Goal: Task Accomplishment & Management: Complete application form

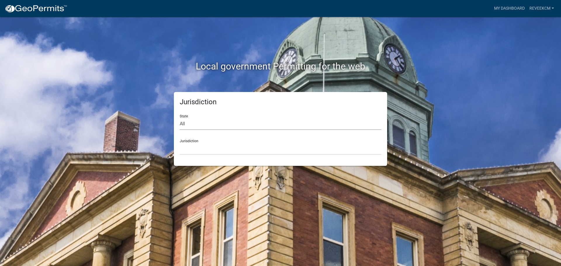
click at [241, 125] on select "All [US_STATE] [US_STATE] [US_STATE] [US_STATE] [US_STATE] [US_STATE] [US_STATE…" at bounding box center [281, 124] width 202 height 12
select select "[US_STATE]"
click at [180, 118] on select "All [US_STATE] [US_STATE] [US_STATE] [US_STATE] [US_STATE] [US_STATE] [US_STATE…" at bounding box center [281, 124] width 202 height 12
click at [211, 146] on select "[GEOGRAPHIC_DATA], [US_STATE] [GEOGRAPHIC_DATA], [US_STATE] [GEOGRAPHIC_DATA], …" at bounding box center [281, 149] width 202 height 12
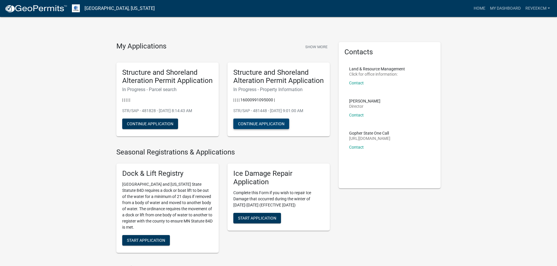
click at [257, 125] on button "Continue Application" at bounding box center [261, 124] width 56 height 11
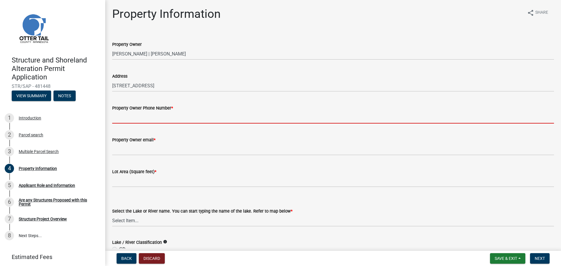
click at [176, 116] on input "Property Owner Phone Number *" at bounding box center [333, 118] width 442 height 12
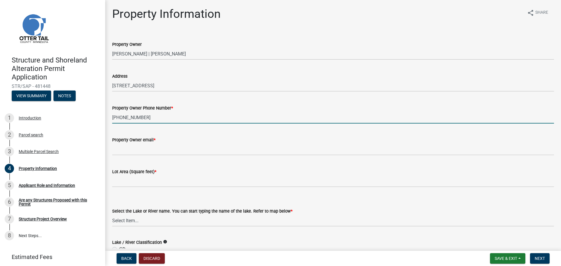
type input "[PHONE_NUMBER]"
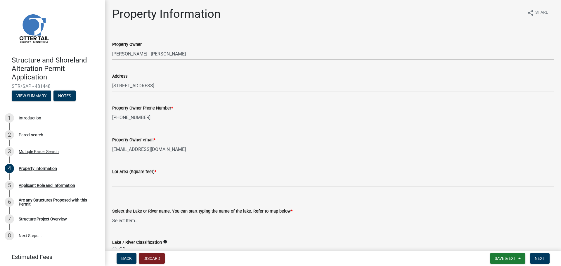
type input "[EMAIL_ADDRESS][DOMAIN_NAME]"
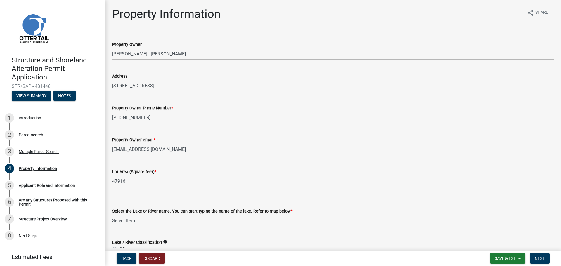
type input "47916"
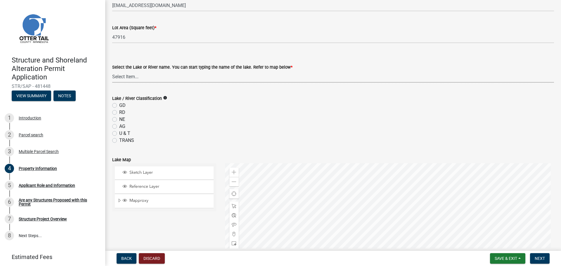
scroll to position [146, 0]
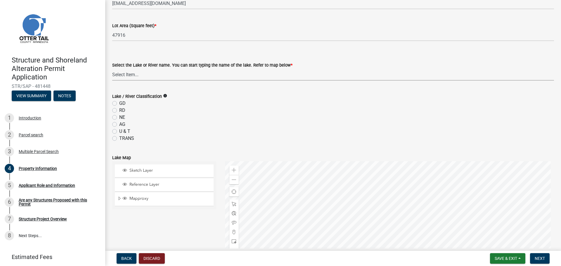
click at [172, 76] on select "Select Item... None [PERSON_NAME] 56-031 [PERSON_NAME] 56-118 [PERSON_NAME] 56-…" at bounding box center [333, 75] width 442 height 12
click at [112, 69] on select "Select Item... None [PERSON_NAME] 56-031 [PERSON_NAME] 56-118 [PERSON_NAME] 56-…" at bounding box center [333, 75] width 442 height 12
select select "0eb70aa2-2559-40a0-84d5-16e1f713a3e0"
click at [119, 111] on label "RD" at bounding box center [122, 110] width 6 height 7
click at [119, 111] on input "RD" at bounding box center [121, 109] width 4 height 4
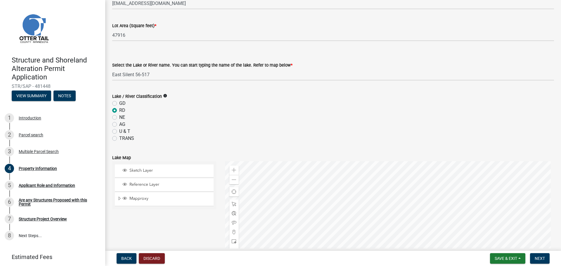
radio input "true"
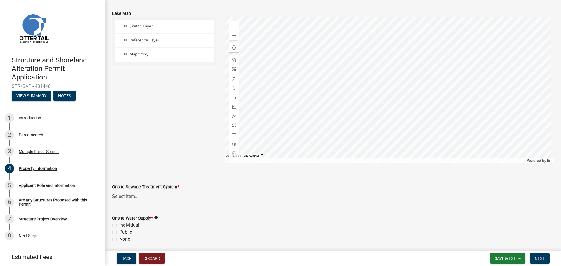
scroll to position [322, 0]
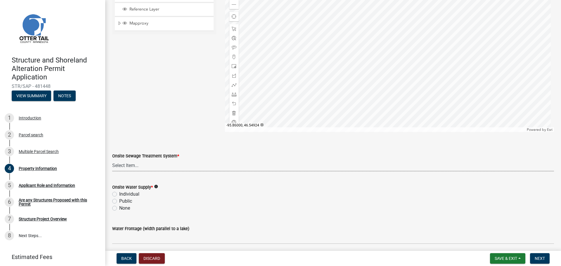
click at [162, 168] on select "Select Item... L&R Certificate of Compliance within 5yrs Compliance Inspection …" at bounding box center [333, 166] width 442 height 12
click at [112, 160] on select "Select Item... L&R Certificate of Compliance within 5yrs Compliance Inspection …" at bounding box center [333, 166] width 442 height 12
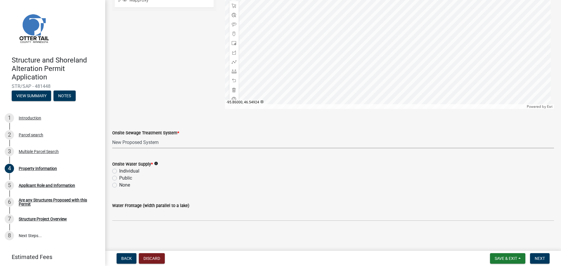
click at [159, 144] on select "Select Item... L&R Certificate of Compliance within 5yrs Compliance Inspection …" at bounding box center [333, 143] width 442 height 12
click at [112, 137] on select "Select Item... L&R Certificate of Compliance within 5yrs Compliance Inspection …" at bounding box center [333, 143] width 442 height 12
select select "bc95ce3f-9706-43bd-97a5-80c1e912429f"
click at [119, 171] on label "Individual" at bounding box center [129, 171] width 20 height 7
click at [119, 171] on input "Individual" at bounding box center [121, 170] width 4 height 4
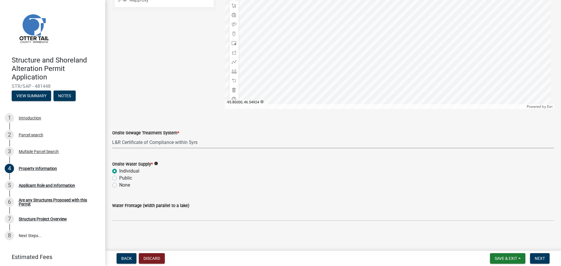
radio input "true"
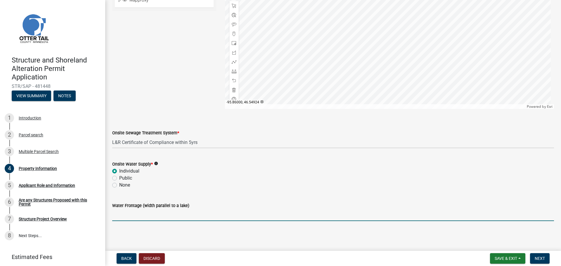
click at [151, 214] on input "Water Frontage (width parallel to a lake)" at bounding box center [333, 215] width 442 height 12
click at [119, 214] on input "Water Frontage (width parallel to a lake)" at bounding box center [333, 215] width 442 height 12
type input "175"
click at [543, 258] on span "Next" at bounding box center [540, 258] width 10 height 5
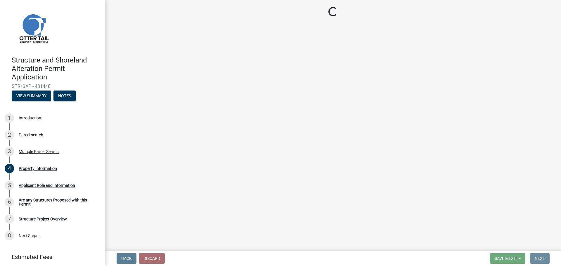
scroll to position [0, 0]
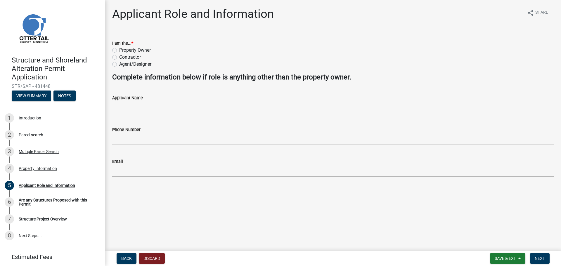
click at [117, 50] on div "Property Owner" at bounding box center [333, 50] width 442 height 7
click at [119, 50] on label "Property Owner" at bounding box center [135, 50] width 32 height 7
click at [119, 50] on input "Property Owner" at bounding box center [121, 49] width 4 height 4
radio input "true"
click at [535, 257] on span "Next" at bounding box center [540, 258] width 10 height 5
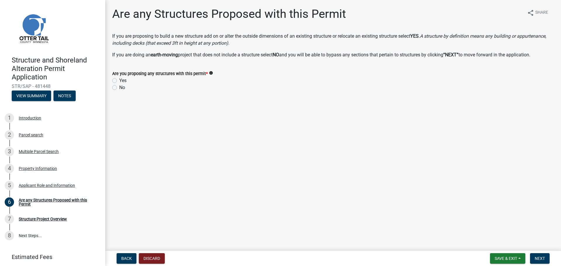
click at [119, 81] on label "Yes" at bounding box center [122, 80] width 7 height 7
click at [119, 81] on input "Yes" at bounding box center [121, 79] width 4 height 4
radio input "true"
click at [536, 260] on span "Next" at bounding box center [540, 258] width 10 height 5
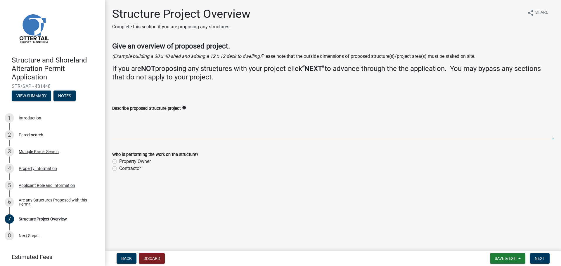
click at [174, 118] on textarea "Describe proposed Structure project" at bounding box center [333, 125] width 442 height 27
type textarea "8x37 RV with cement slab"
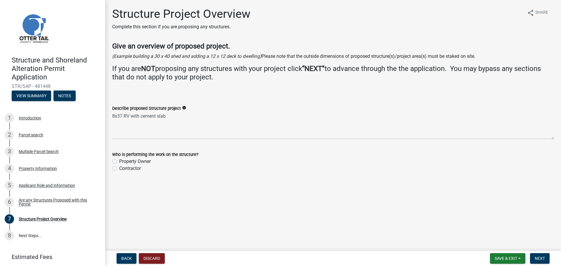
click at [119, 161] on label "Property Owner" at bounding box center [135, 161] width 32 height 7
click at [119, 161] on input "Property Owner" at bounding box center [121, 160] width 4 height 4
radio input "true"
click at [540, 255] on button "Next" at bounding box center [540, 259] width 20 height 11
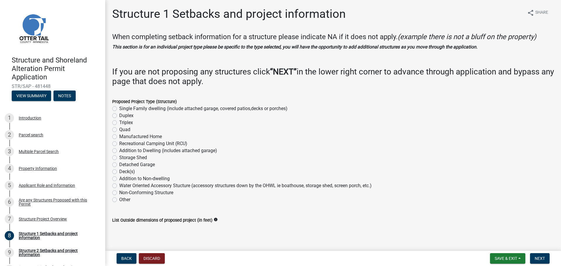
click at [119, 108] on label "Single Family dwelling (include attached garage, covered patios,decks or porche…" at bounding box center [203, 108] width 168 height 7
click at [119, 108] on input "Single Family dwelling (include attached garage, covered patios,decks or porche…" at bounding box center [121, 107] width 4 height 4
radio input "true"
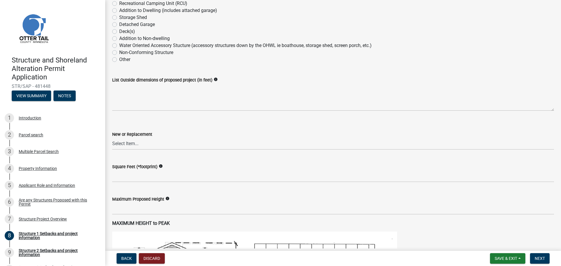
scroll to position [146, 0]
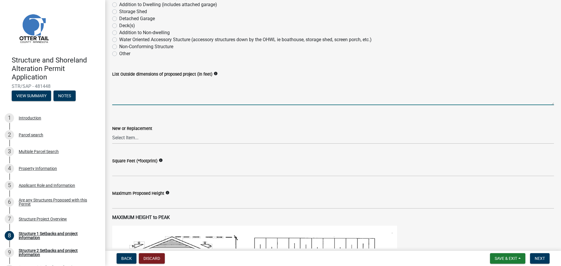
click at [173, 92] on textarea "List Outside dimensions of proposed project (in feet)" at bounding box center [333, 91] width 442 height 27
click at [165, 80] on textarea "8X37" at bounding box center [333, 91] width 442 height 27
type textarea "8X37 RV"
click at [143, 136] on select "Select Item... New Replacement" at bounding box center [333, 138] width 442 height 12
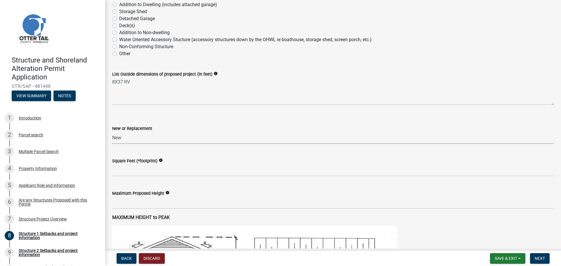
click at [112, 132] on select "Select Item... New Replacement" at bounding box center [333, 138] width 442 height 12
select select "c185e313-3403-4239-bd61-bb563c58a77a"
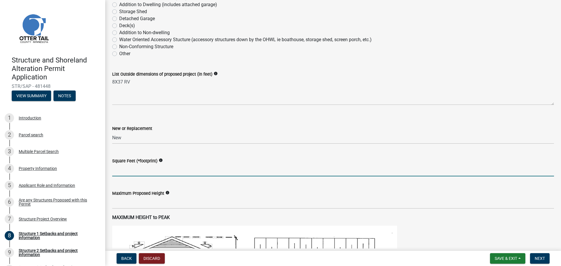
click at [140, 171] on input "text" at bounding box center [333, 171] width 442 height 12
type input "296"
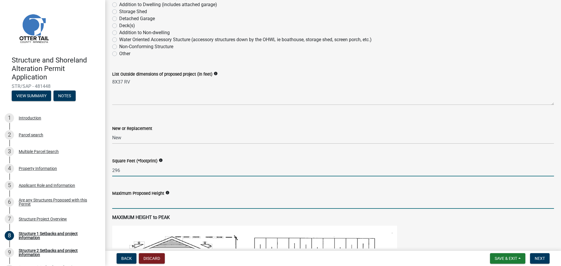
click at [154, 206] on input "text" at bounding box center [333, 203] width 442 height 12
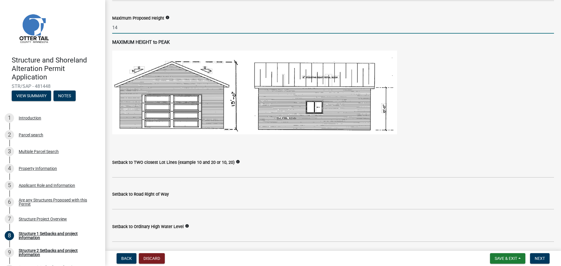
scroll to position [351, 0]
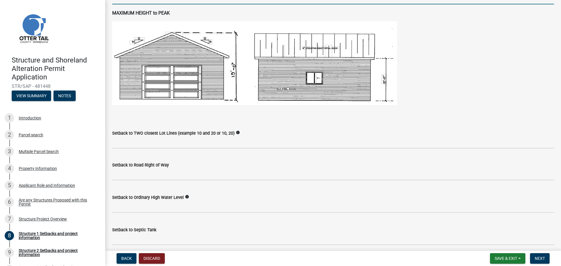
type input "14"
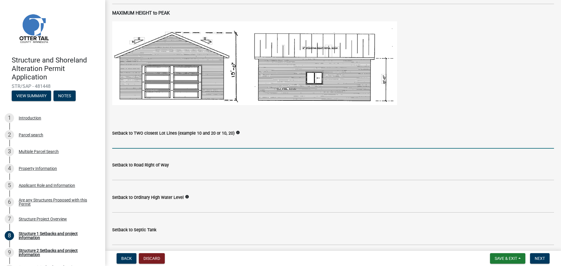
click at [172, 142] on input "Setback to TWO closest Lot Lines (example 10 and 20 or 10, 20)" at bounding box center [333, 143] width 442 height 12
type input "10"
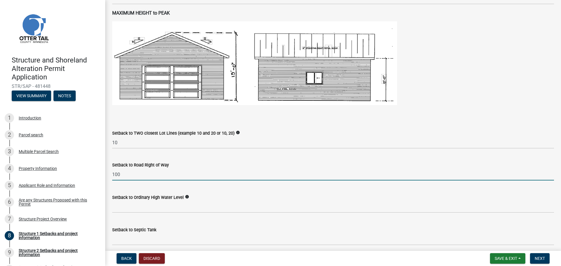
type input "100"
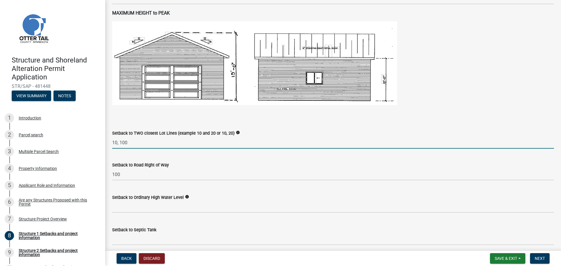
type input "10, 100"
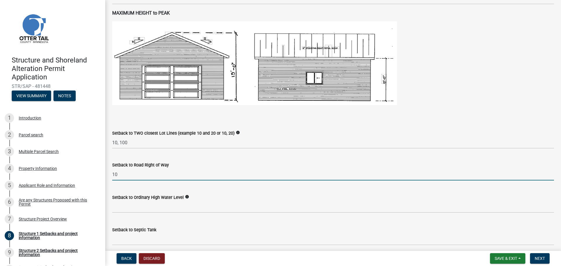
type input "100"
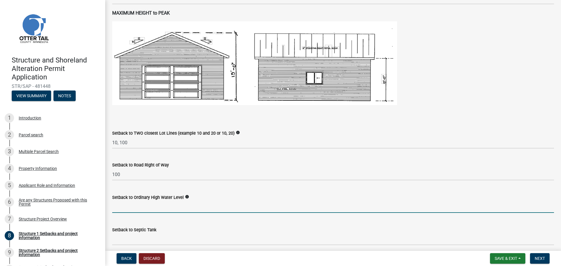
click at [171, 208] on input "text" at bounding box center [333, 207] width 442 height 12
type input "110"
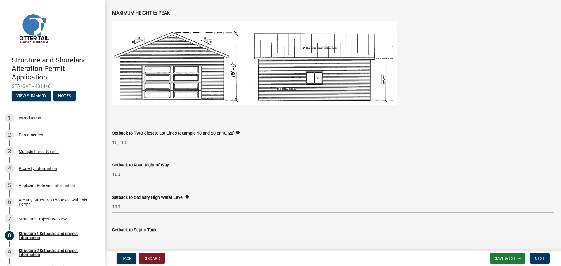
click at [154, 239] on input "Setback to Septic Tank" at bounding box center [333, 240] width 442 height 12
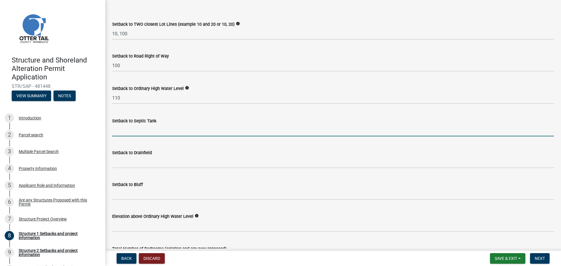
scroll to position [468, 0]
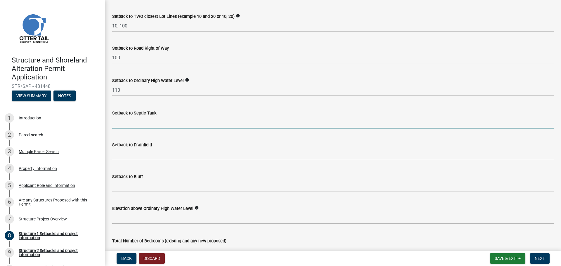
click at [132, 124] on input "Setback to Septic Tank" at bounding box center [333, 123] width 442 height 12
type input "55"
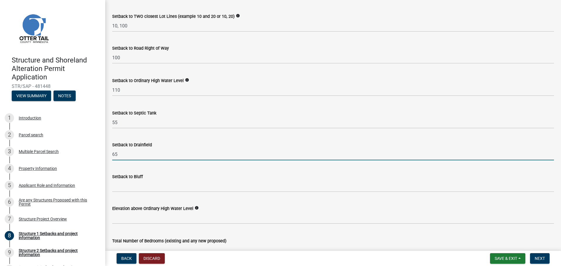
type input "65"
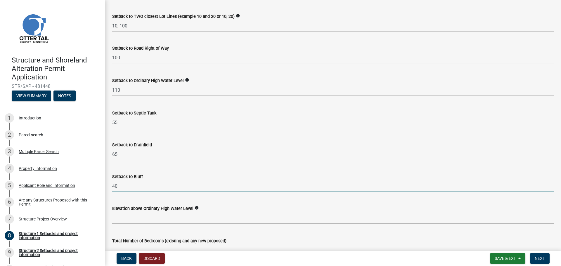
type input "40"
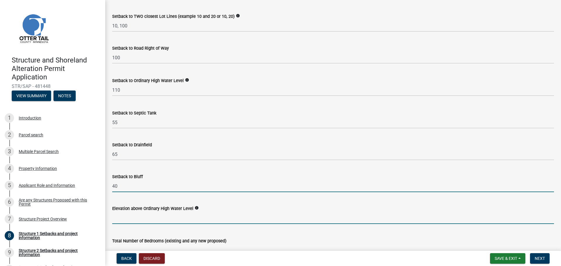
click at [152, 217] on input "text" at bounding box center [333, 218] width 442 height 12
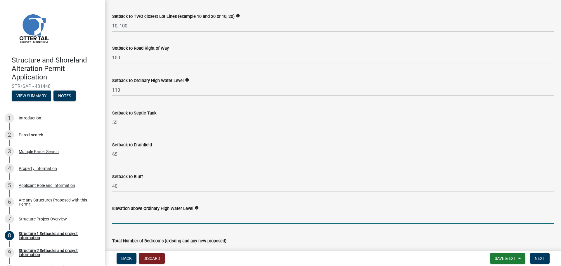
click at [142, 218] on input "text" at bounding box center [333, 218] width 442 height 12
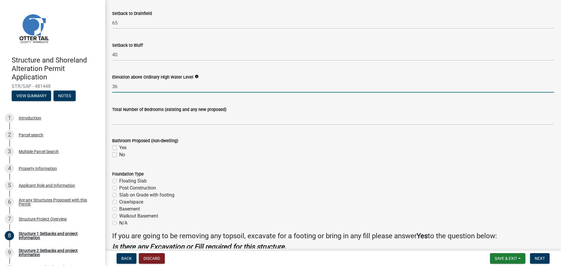
scroll to position [614, 0]
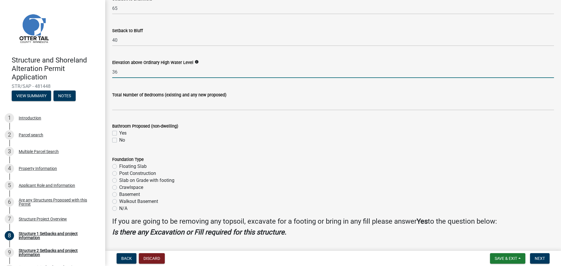
type input "36"
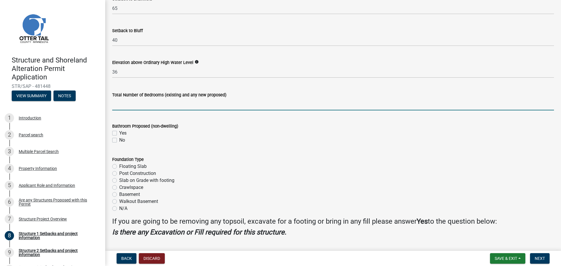
click at [142, 105] on input "text" at bounding box center [333, 105] width 442 height 12
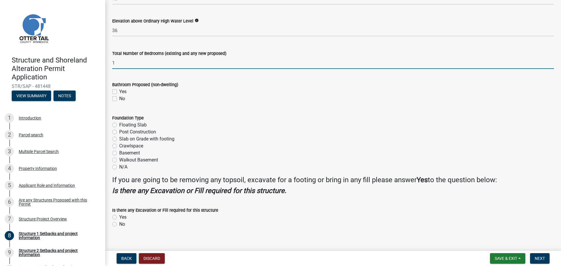
scroll to position [663, 0]
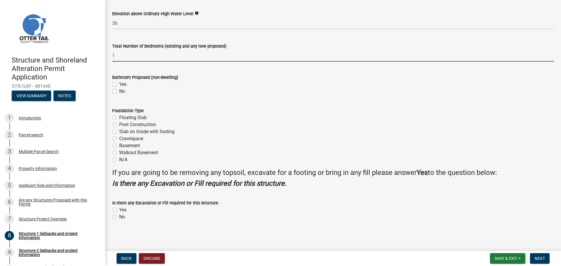
type input "1"
click at [119, 118] on label "Floating Slab" at bounding box center [132, 117] width 27 height 7
click at [119, 118] on input "Floating Slab" at bounding box center [121, 116] width 4 height 4
radio input "true"
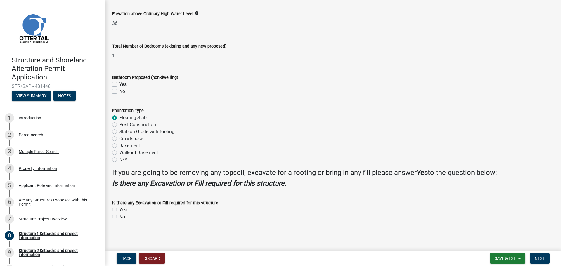
click at [119, 210] on label "Yes" at bounding box center [122, 210] width 7 height 7
click at [119, 210] on input "Yes" at bounding box center [121, 209] width 4 height 4
radio input "true"
click at [542, 257] on span "Next" at bounding box center [540, 258] width 10 height 5
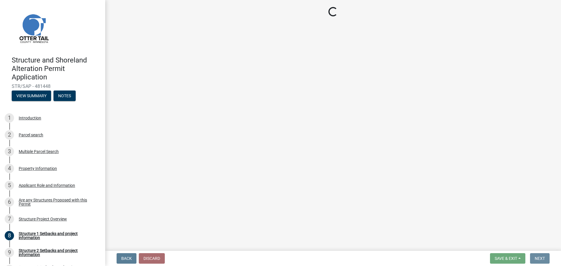
scroll to position [0, 0]
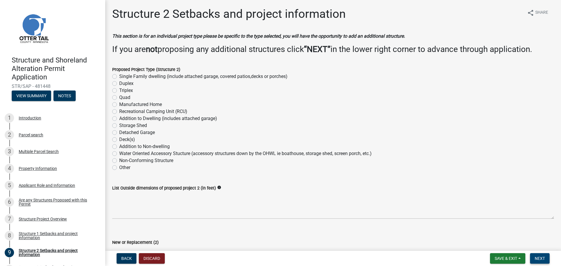
click at [545, 259] on span "Next" at bounding box center [540, 258] width 10 height 5
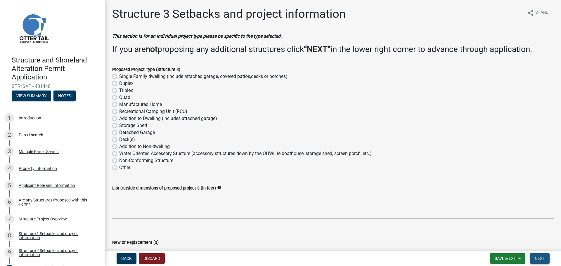
click at [545, 259] on span "Next" at bounding box center [540, 258] width 10 height 5
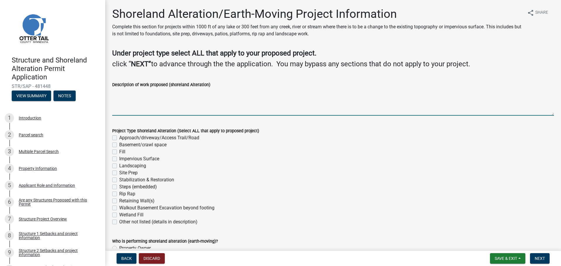
click at [123, 97] on textarea "Description of work proposed (shoreland Alteration)" at bounding box center [333, 101] width 442 height 27
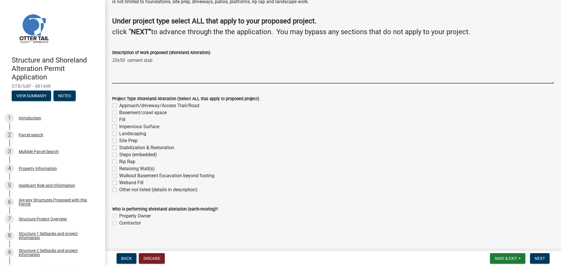
scroll to position [38, 0]
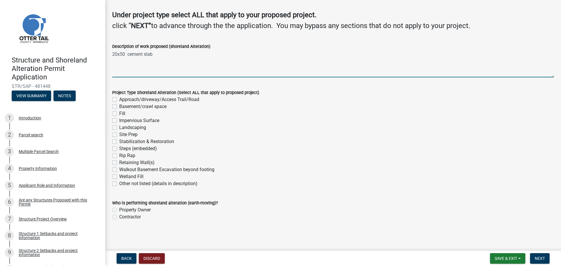
type textarea "20x50 cement slab"
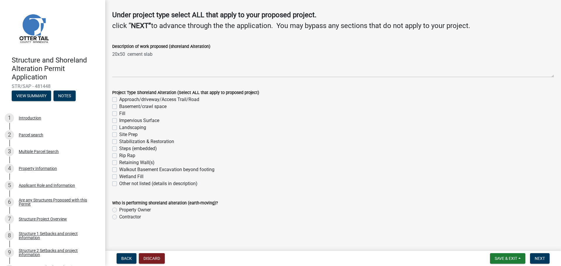
click at [119, 120] on label "Impervious Surface" at bounding box center [139, 120] width 40 height 7
click at [119, 120] on input "Impervious Surface" at bounding box center [121, 119] width 4 height 4
checkbox input "true"
checkbox input "false"
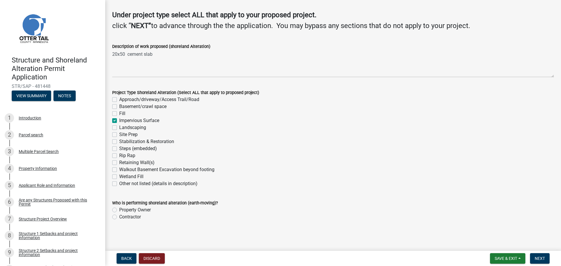
checkbox input "false"
checkbox input "true"
checkbox input "false"
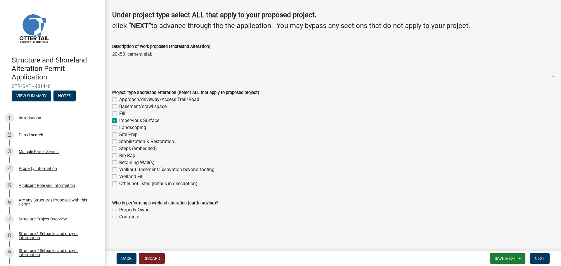
checkbox input "false"
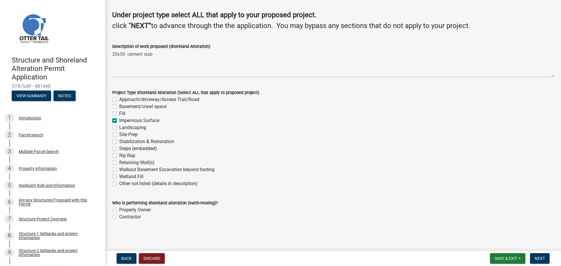
checkbox input "false"
click at [119, 211] on label "Property Owner" at bounding box center [135, 210] width 32 height 7
click at [119, 211] on input "Property Owner" at bounding box center [121, 209] width 4 height 4
radio input "true"
click at [537, 260] on span "Next" at bounding box center [540, 258] width 10 height 5
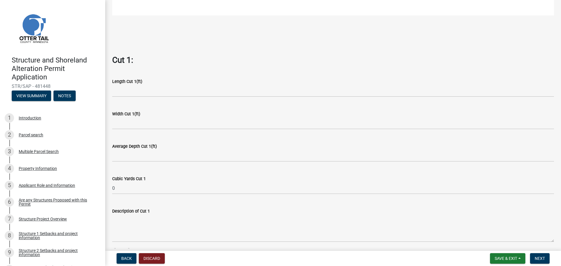
scroll to position [322, 0]
click at [58, 197] on link "6 Are any Structures Proposed with this Permit" at bounding box center [52, 202] width 105 height 17
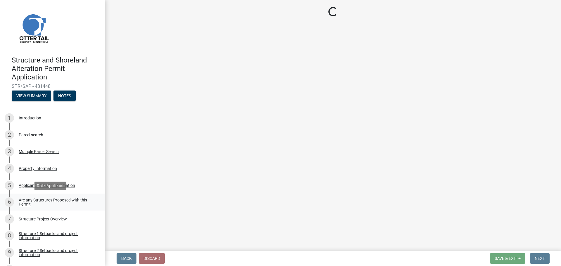
scroll to position [0, 0]
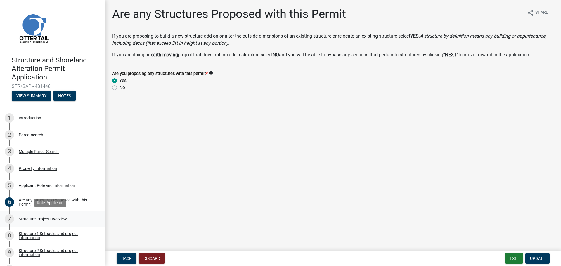
click at [55, 220] on div "Structure Project Overview" at bounding box center [43, 219] width 48 height 4
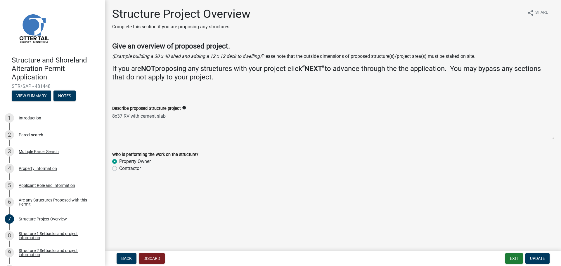
click at [141, 116] on textarea "8x37 RV with cement slab" at bounding box center [333, 125] width 442 height 27
drag, startPoint x: 151, startPoint y: 118, endPoint x: 152, endPoint y: 114, distance: 4.2
click at [152, 114] on textarea "8x37 RV and retopping existing driveway with cement slab" at bounding box center [333, 125] width 442 height 27
type textarea "8x37 RV and resurfacing existing driveway with cement slab"
click at [537, 256] on span "Update" at bounding box center [537, 258] width 15 height 5
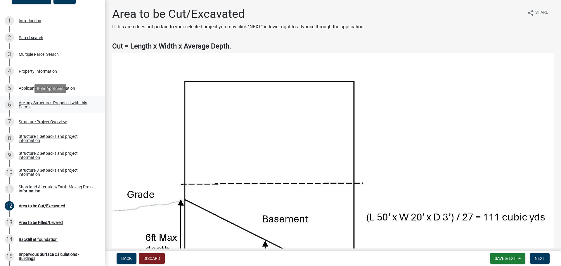
scroll to position [117, 0]
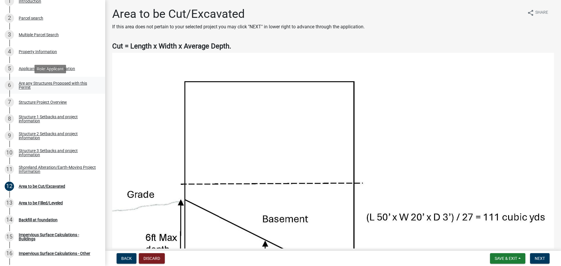
click at [50, 85] on div "Are any Structures Proposed with this Permit" at bounding box center [57, 85] width 77 height 8
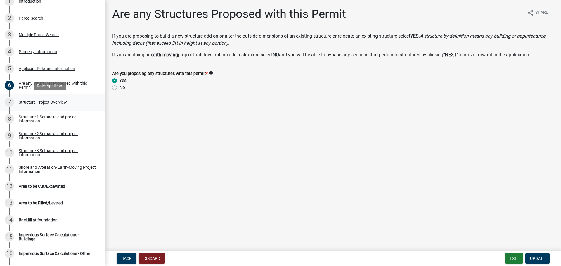
click at [49, 101] on div "Structure Project Overview" at bounding box center [43, 102] width 48 height 4
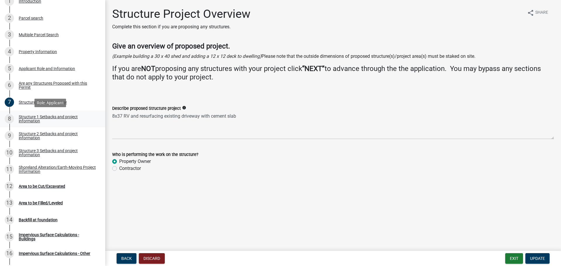
click at [51, 118] on div "Structure 1 Setbacks and project information" at bounding box center [57, 119] width 77 height 8
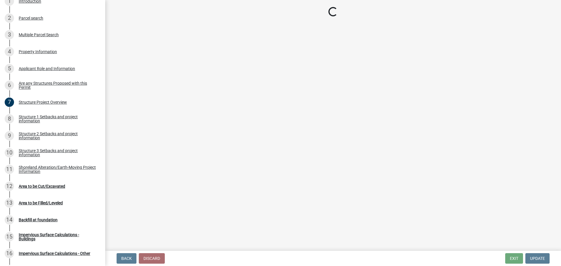
select select "c185e313-3403-4239-bd61-bb563c58a77a"
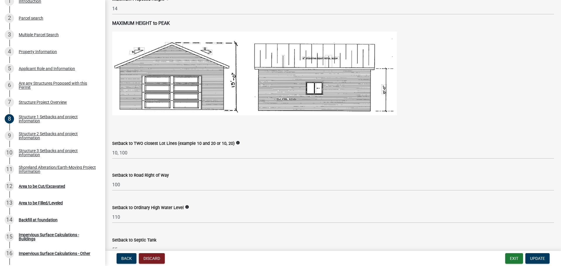
scroll to position [351, 0]
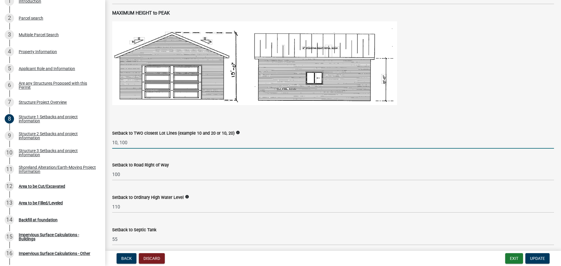
click at [139, 145] on input "10, 100" at bounding box center [333, 143] width 442 height 12
type input "11, 139"
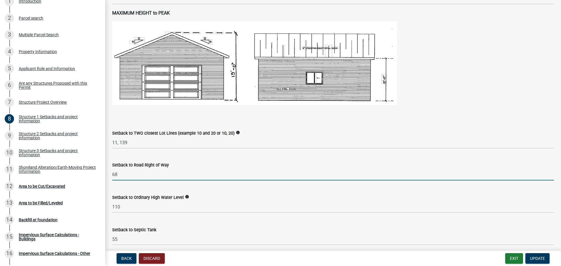
type input "68"
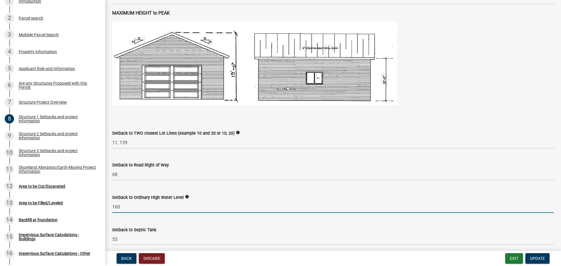
type input "160"
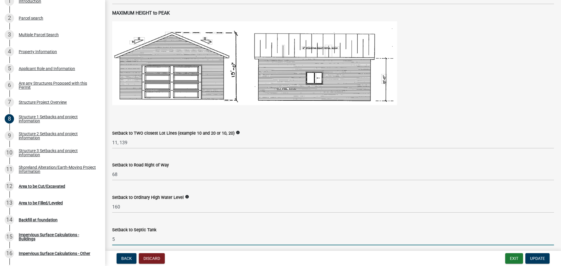
type input "55"
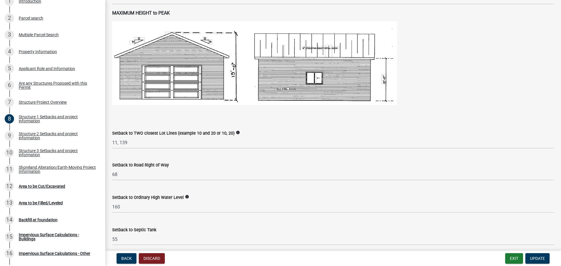
scroll to position [498, 0]
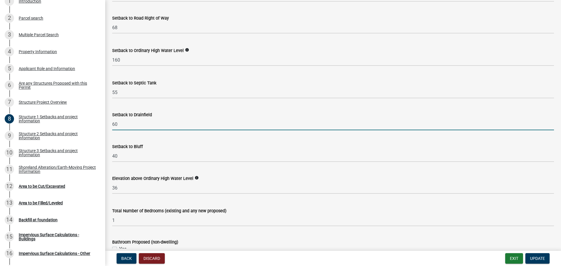
type input "60"
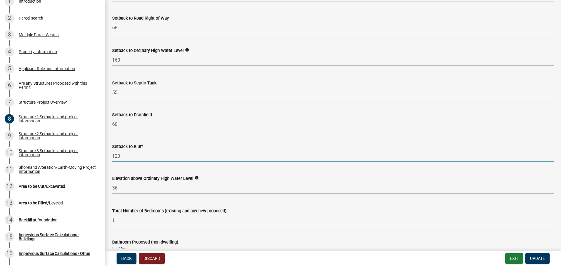
type input "120"
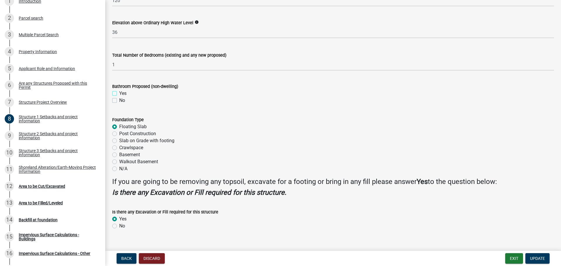
scroll to position [663, 0]
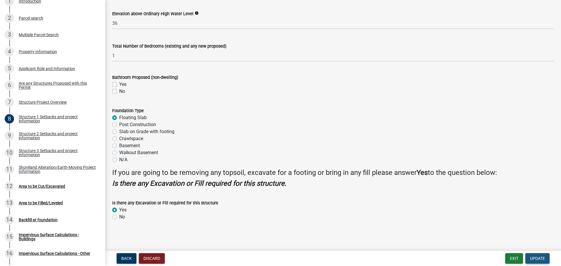
click at [540, 257] on span "Update" at bounding box center [537, 258] width 15 height 5
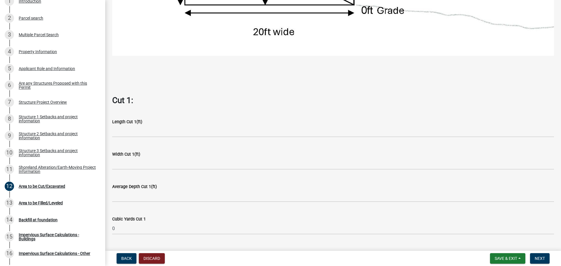
scroll to position [351, 0]
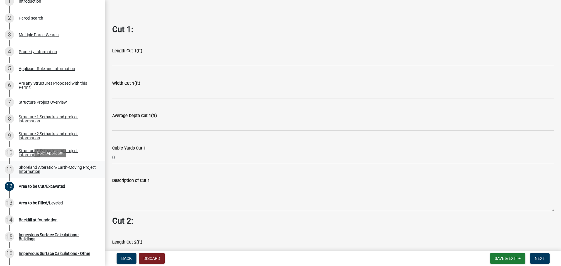
click at [48, 168] on div "Shoreland Alteration/Earth-Moving Project Information" at bounding box center [57, 170] width 77 height 8
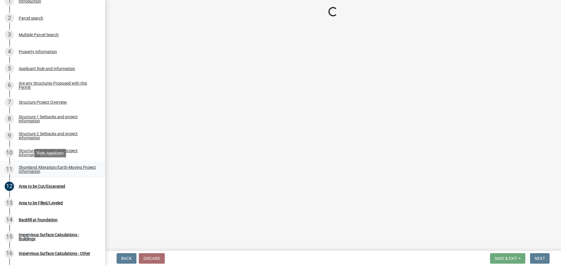
scroll to position [0, 0]
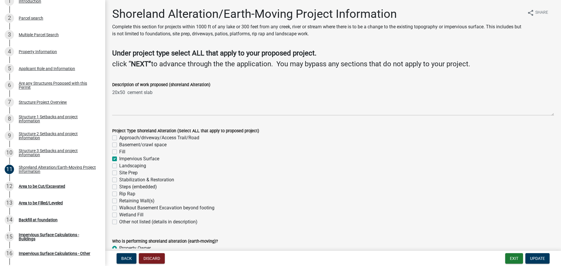
click at [119, 160] on label "Impervious Surface" at bounding box center [139, 159] width 40 height 7
click at [119, 159] on input "Impervious Surface" at bounding box center [121, 158] width 4 height 4
checkbox input "false"
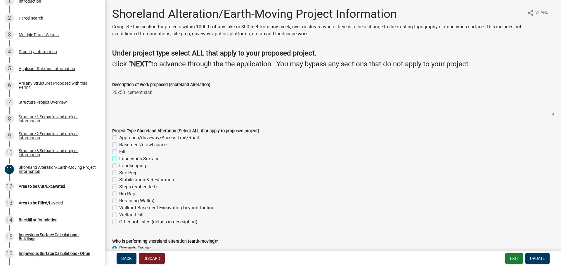
checkbox input "false"
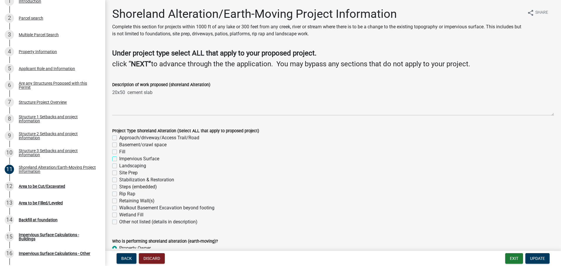
checkbox input "false"
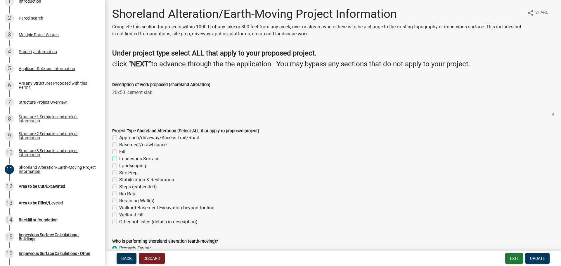
checkbox input "false"
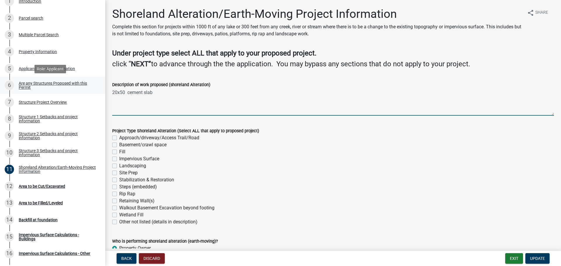
drag, startPoint x: 162, startPoint y: 93, endPoint x: 99, endPoint y: 89, distance: 63.3
click at [99, 89] on div "Structure and Shoreland Alteration Permit Application STR/SAP - 481448 View Sum…" at bounding box center [280, 133] width 561 height 266
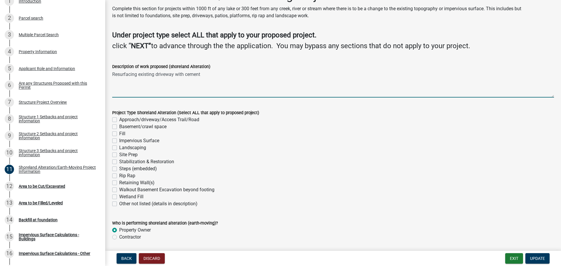
scroll to position [38, 0]
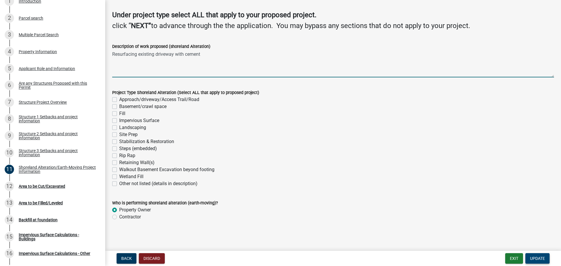
type textarea "Resurfacing existing driveway with cement"
click at [541, 259] on span "Update" at bounding box center [537, 258] width 15 height 5
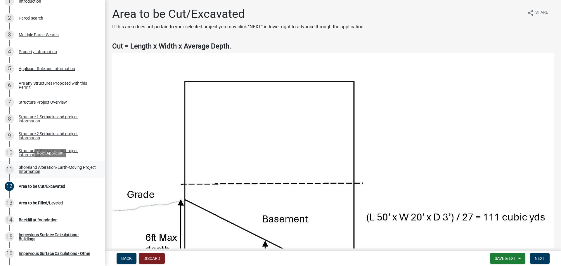
click at [39, 167] on div "Shoreland Alteration/Earth-Moving Project Information" at bounding box center [57, 170] width 77 height 8
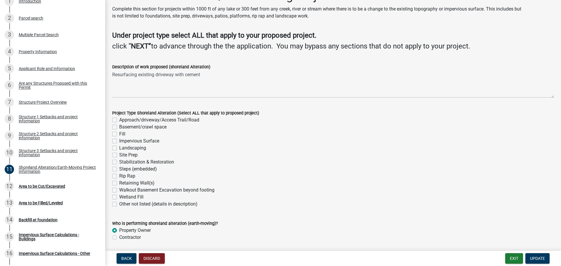
scroll to position [38, 0]
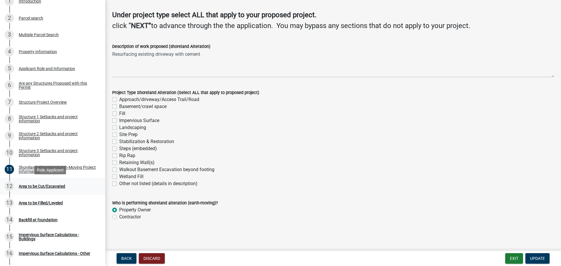
click at [46, 185] on div "Area to be Cut/Excavated" at bounding box center [42, 187] width 46 height 4
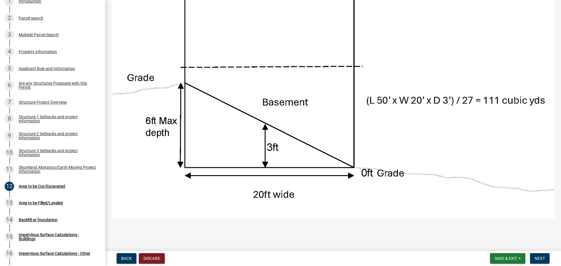
scroll to position [263, 0]
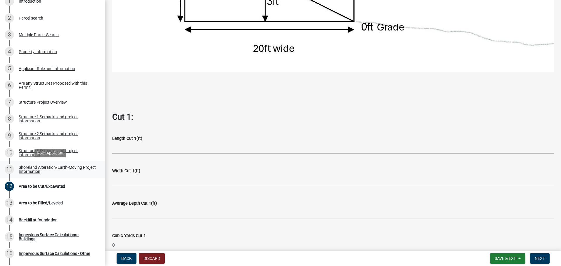
click at [40, 170] on div "Shoreland Alteration/Earth-Moving Project Information" at bounding box center [57, 170] width 77 height 8
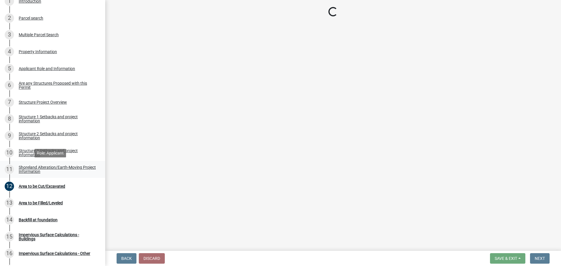
scroll to position [0, 0]
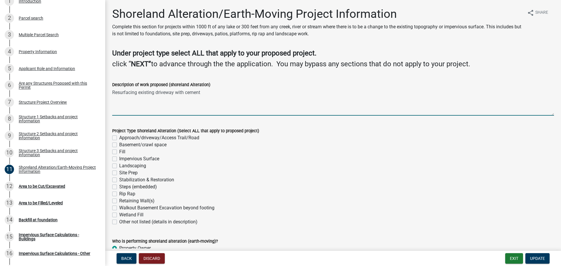
click at [214, 89] on textarea "Resurfacing existing driveway with cement" at bounding box center [333, 101] width 442 height 27
type textarea "Resurfacing existing driveway with cement no earthmoving required"
click at [534, 257] on span "Update" at bounding box center [537, 258] width 15 height 5
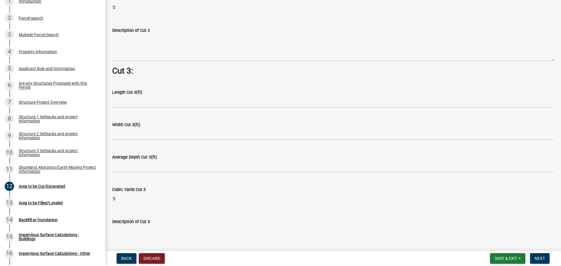
scroll to position [753, 0]
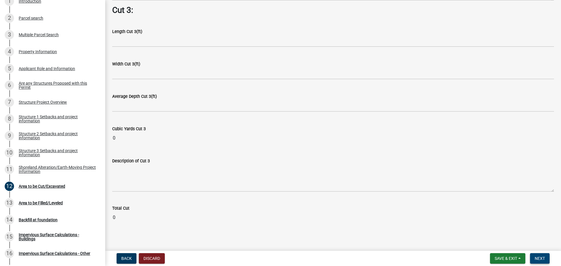
click at [547, 260] on button "Next" at bounding box center [540, 259] width 20 height 11
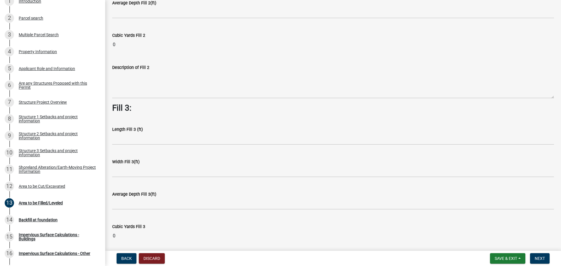
scroll to position [423, 0]
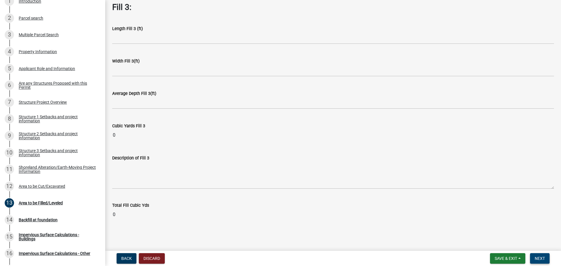
click at [543, 258] on span "Next" at bounding box center [540, 258] width 10 height 5
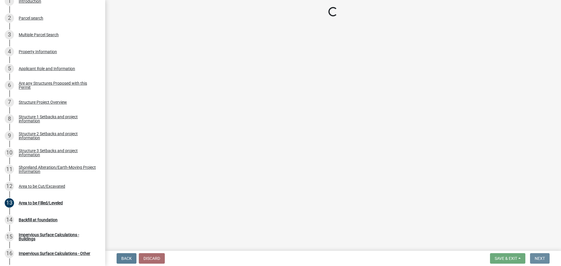
scroll to position [0, 0]
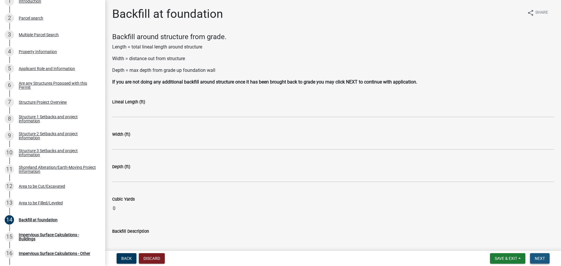
click at [539, 258] on span "Next" at bounding box center [540, 258] width 10 height 5
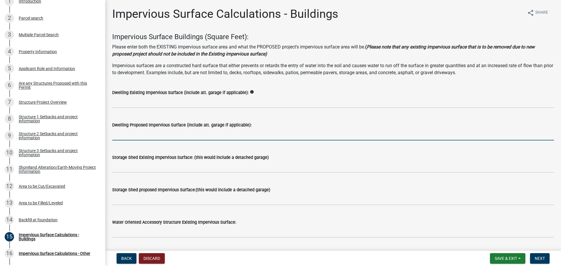
click at [146, 133] on input "text" at bounding box center [333, 135] width 442 height 12
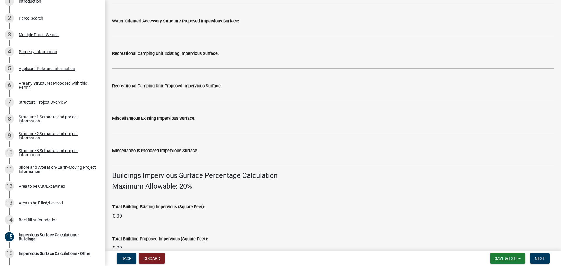
scroll to position [380, 0]
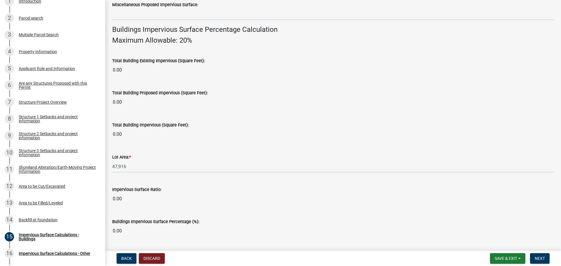
type input "296"
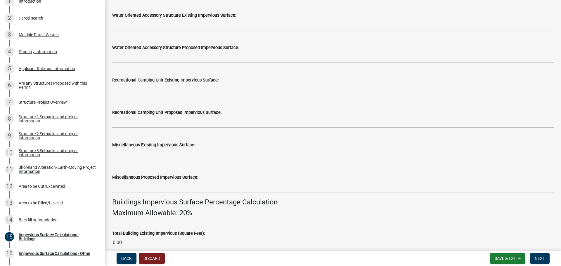
scroll to position [358, 0]
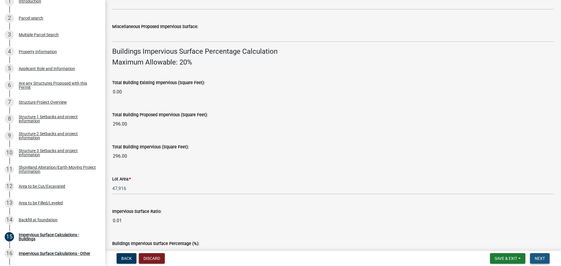
click at [541, 255] on button "Next" at bounding box center [540, 259] width 20 height 11
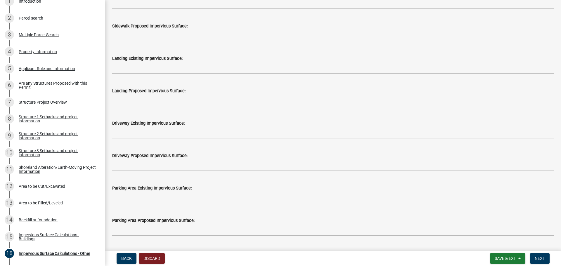
scroll to position [234, 0]
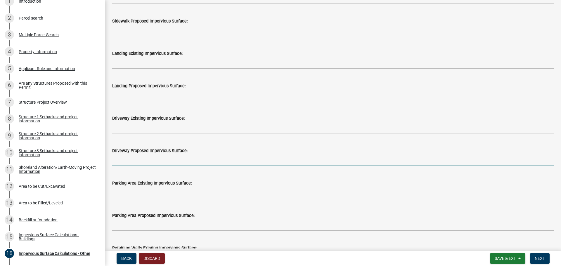
click at [171, 161] on input "text" at bounding box center [333, 160] width 442 height 12
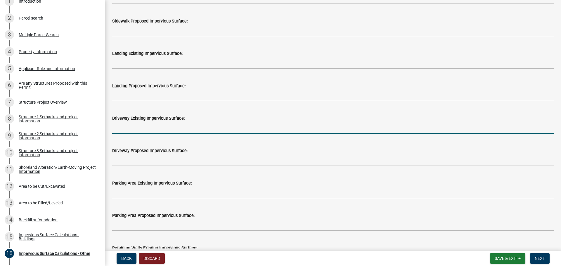
click at [170, 129] on input "text" at bounding box center [333, 128] width 442 height 12
type input "2300"
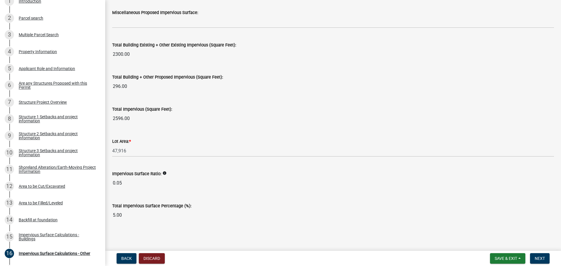
scroll to position [633, 0]
click at [547, 260] on button "Next" at bounding box center [540, 259] width 20 height 11
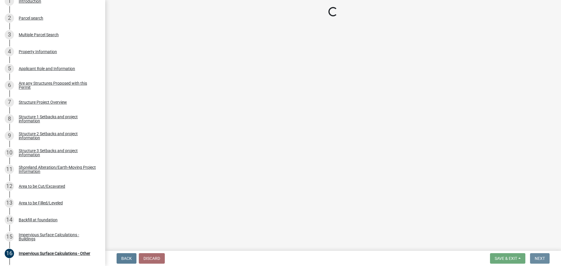
scroll to position [0, 0]
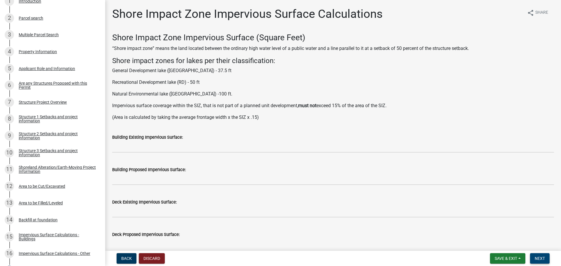
click at [541, 261] on span "Next" at bounding box center [540, 258] width 10 height 5
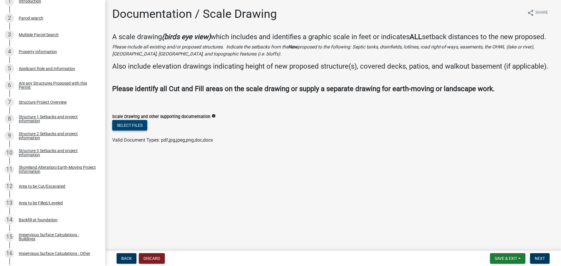
click at [133, 123] on button "Select files" at bounding box center [129, 125] width 35 height 11
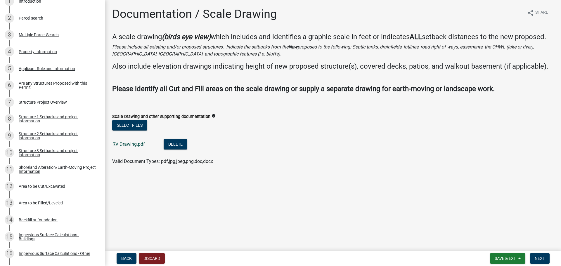
click at [129, 145] on link "RV Drawing.pdf" at bounding box center [129, 145] width 32 height 6
click at [541, 257] on span "Next" at bounding box center [540, 258] width 10 height 5
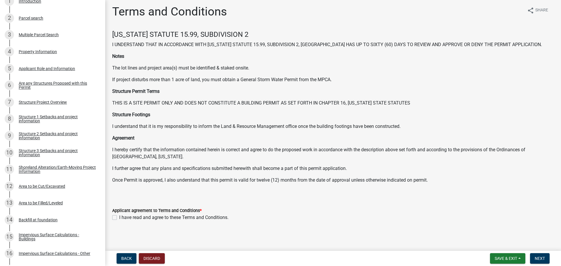
scroll to position [3, 0]
click at [119, 217] on label "I have read and agree to these Terms and Conditions." at bounding box center [173, 217] width 109 height 7
click at [119, 217] on input "I have read and agree to these Terms and Conditions." at bounding box center [121, 216] width 4 height 4
checkbox input "true"
click at [538, 257] on span "Next" at bounding box center [540, 258] width 10 height 5
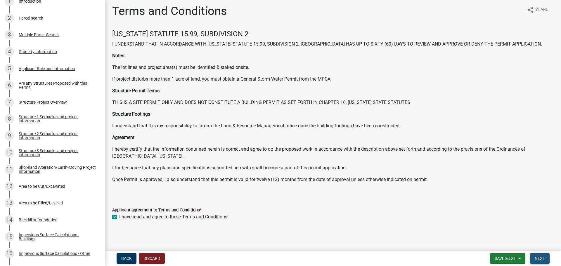
scroll to position [0, 0]
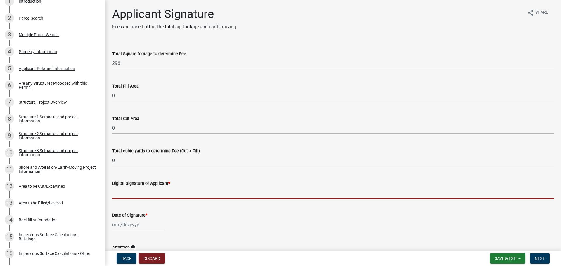
click at [132, 193] on input "Digital Signature of Applicant *" at bounding box center [333, 193] width 442 height 12
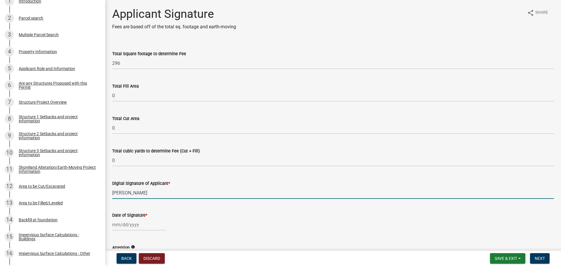
type input "[PERSON_NAME]"
click at [129, 226] on div at bounding box center [139, 225] width 54 height 12
select select "9"
select select "2025"
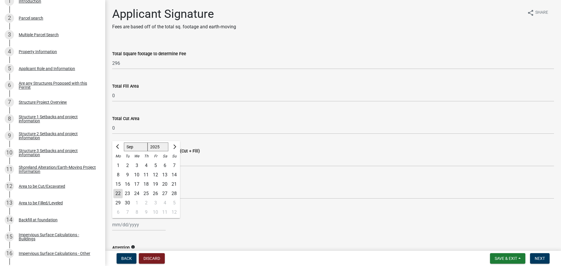
click at [120, 192] on div "22" at bounding box center [117, 193] width 9 height 9
type input "[DATE]"
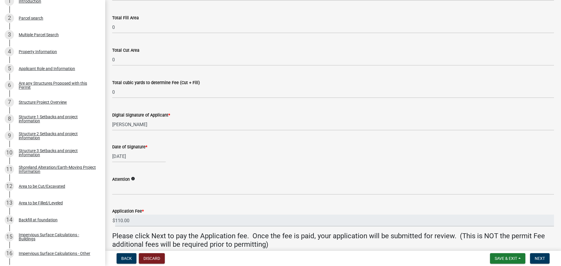
scroll to position [96, 0]
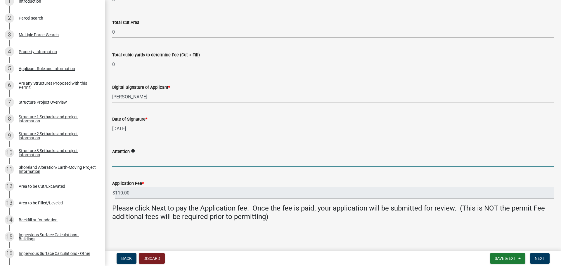
click at [135, 163] on input "Attention" at bounding box center [333, 161] width 442 height 12
type input "[PERSON_NAME]"
click at [213, 172] on div "Application Fee * $ 110.00" at bounding box center [333, 185] width 442 height 27
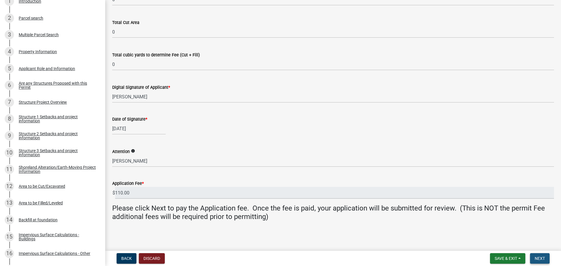
click at [543, 257] on span "Next" at bounding box center [540, 258] width 10 height 5
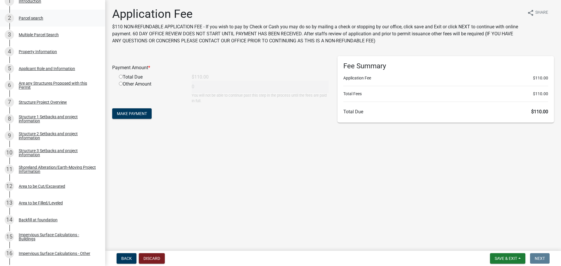
click at [34, 15] on div "2 Parcel search" at bounding box center [50, 17] width 91 height 9
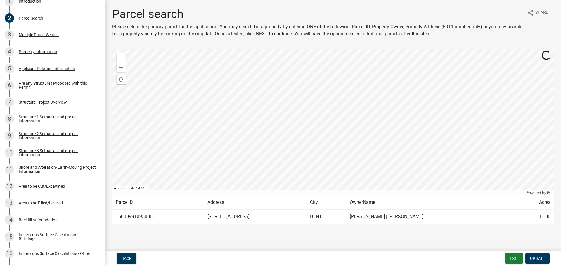
click at [139, 216] on td "16000991095000" at bounding box center [158, 217] width 92 height 14
copy td "16000991095000"
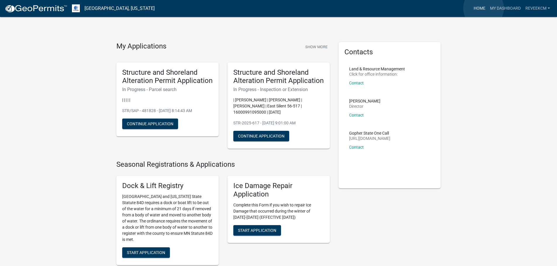
click at [484, 8] on link "Home" at bounding box center [479, 8] width 16 height 11
click at [541, 7] on link "Reveekcm" at bounding box center [537, 8] width 29 height 11
click at [523, 42] on link "Logout" at bounding box center [529, 43] width 47 height 14
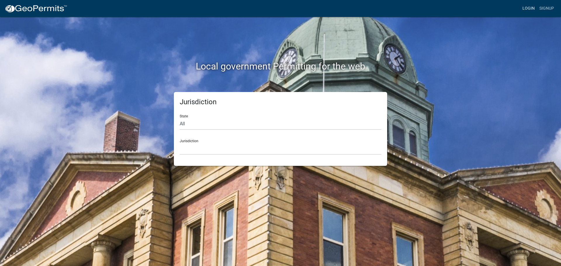
click at [528, 6] on link "Login" at bounding box center [529, 8] width 17 height 11
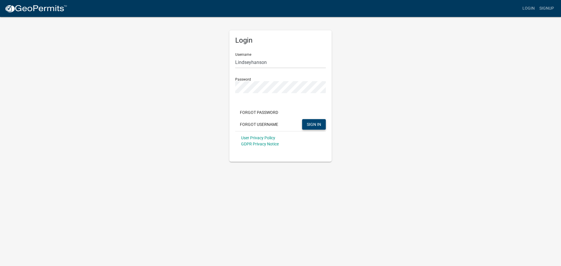
click at [311, 121] on button "SIGN IN" at bounding box center [314, 124] width 24 height 11
